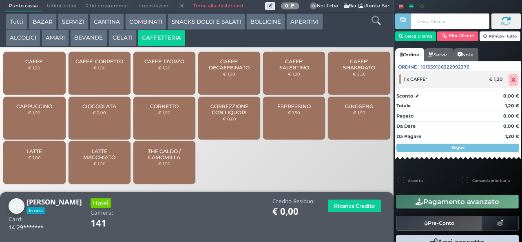
click at [511, 80] on icon at bounding box center [513, 80] width 5 height 0
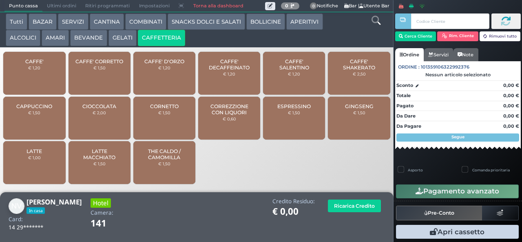
click at [40, 64] on span "CAFFE'" at bounding box center [34, 61] width 18 height 6
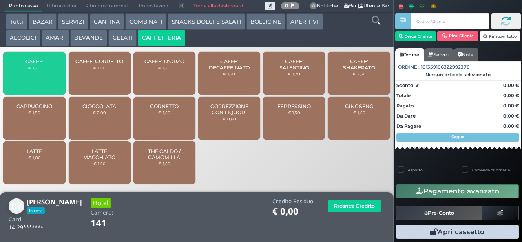
click at [38, 64] on span "CAFFE'" at bounding box center [34, 61] width 18 height 6
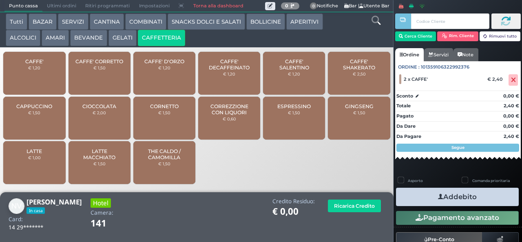
click at [438, 196] on icon "button" at bounding box center [440, 196] width 5 height 9
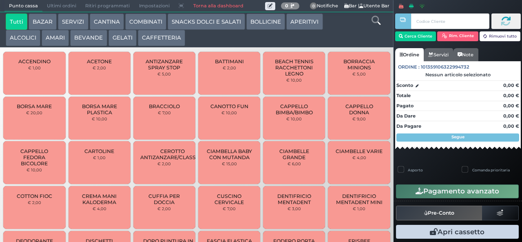
click at [92, 39] on button "BEVANDE" at bounding box center [88, 38] width 37 height 16
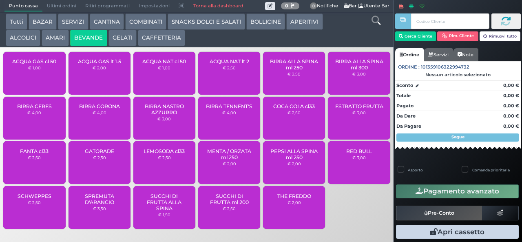
click at [232, 64] on span "ACQUA NAT lt 2" at bounding box center [230, 61] width 40 height 6
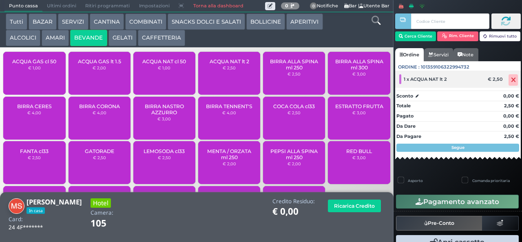
click at [511, 80] on icon at bounding box center [513, 80] width 5 height 0
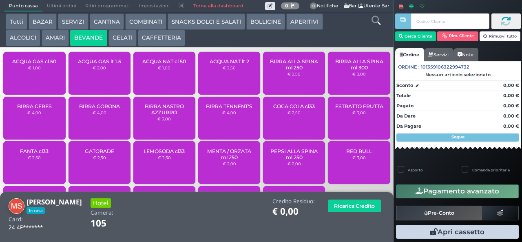
click at [222, 64] on span "ACQUA NAT lt 2" at bounding box center [230, 61] width 40 height 6
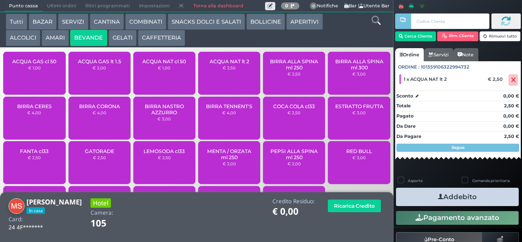
click at [438, 196] on icon "button" at bounding box center [440, 196] width 5 height 9
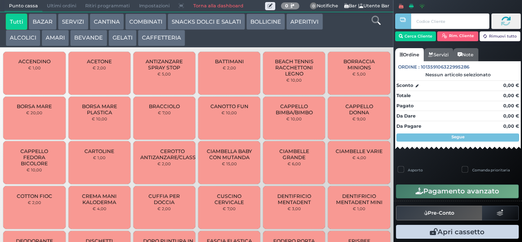
click at [160, 37] on button "CAFFETTERIA" at bounding box center [161, 38] width 47 height 16
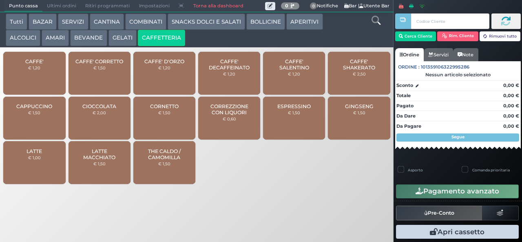
click at [41, 109] on span "CAPPUCCINO" at bounding box center [34, 106] width 36 height 6
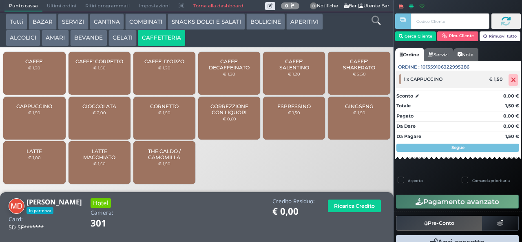
click at [508, 83] on span at bounding box center [512, 79] width 9 height 11
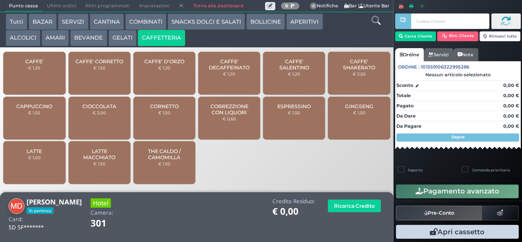
click at [48, 109] on span "CAPPUCCINO" at bounding box center [34, 106] width 36 height 6
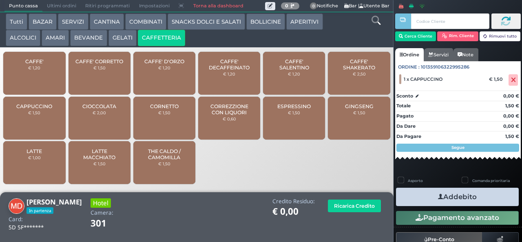
click at [438, 196] on icon "button" at bounding box center [440, 196] width 5 height 9
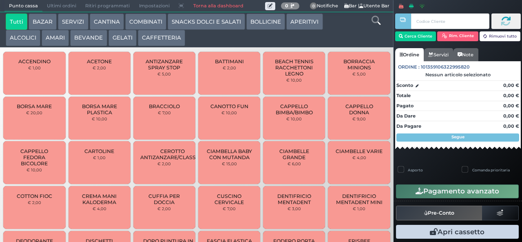
click at [212, 24] on button "SNACKS DOLCI E SALATI" at bounding box center [206, 21] width 77 height 16
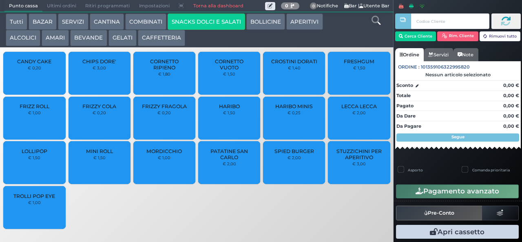
click at [168, 13] on button "SNACKS DOLCI E SALATI" at bounding box center [206, 21] width 77 height 16
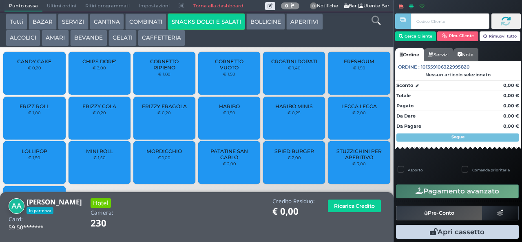
click at [38, 154] on span "LOLLIPOP" at bounding box center [35, 151] width 26 height 6
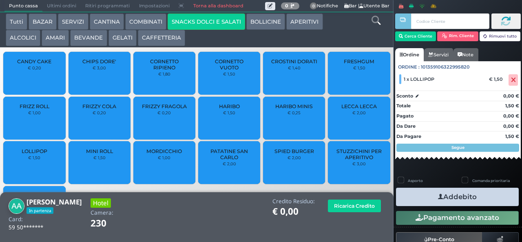
click at [41, 153] on span "LOLLIPOP" at bounding box center [35, 151] width 26 height 6
click at [454, 192] on button "Addebito" at bounding box center [457, 197] width 123 height 18
